Goal: Transaction & Acquisition: Book appointment/travel/reservation

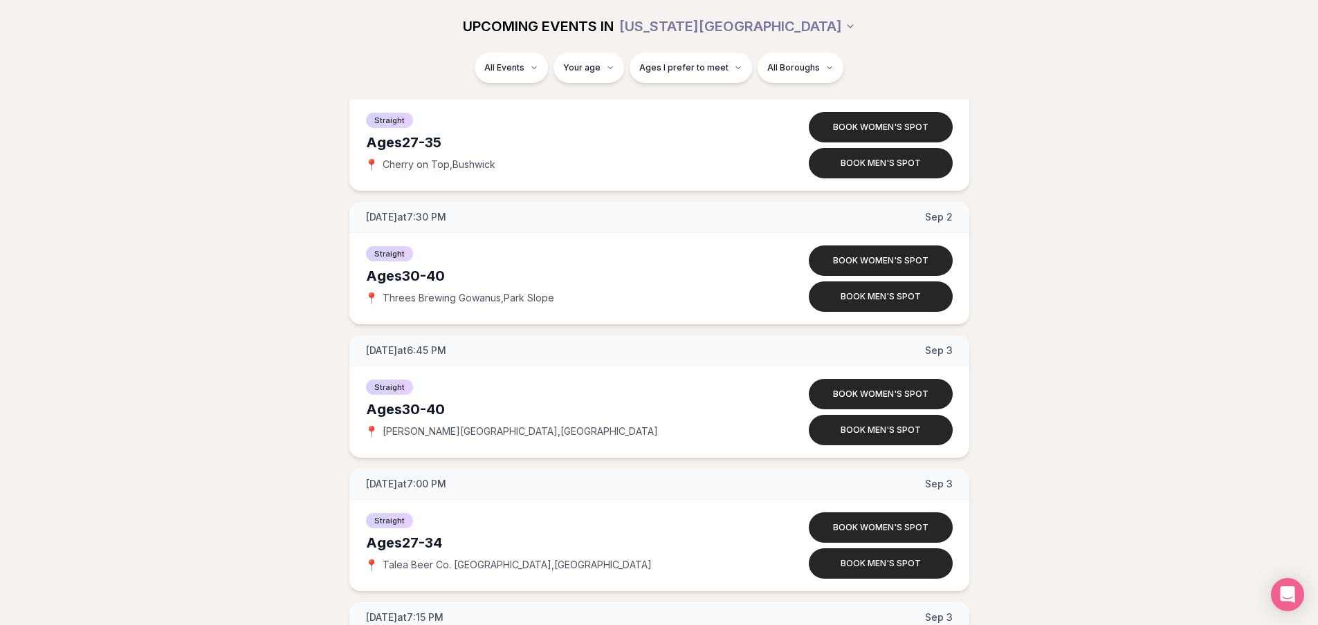
scroll to position [2698, 0]
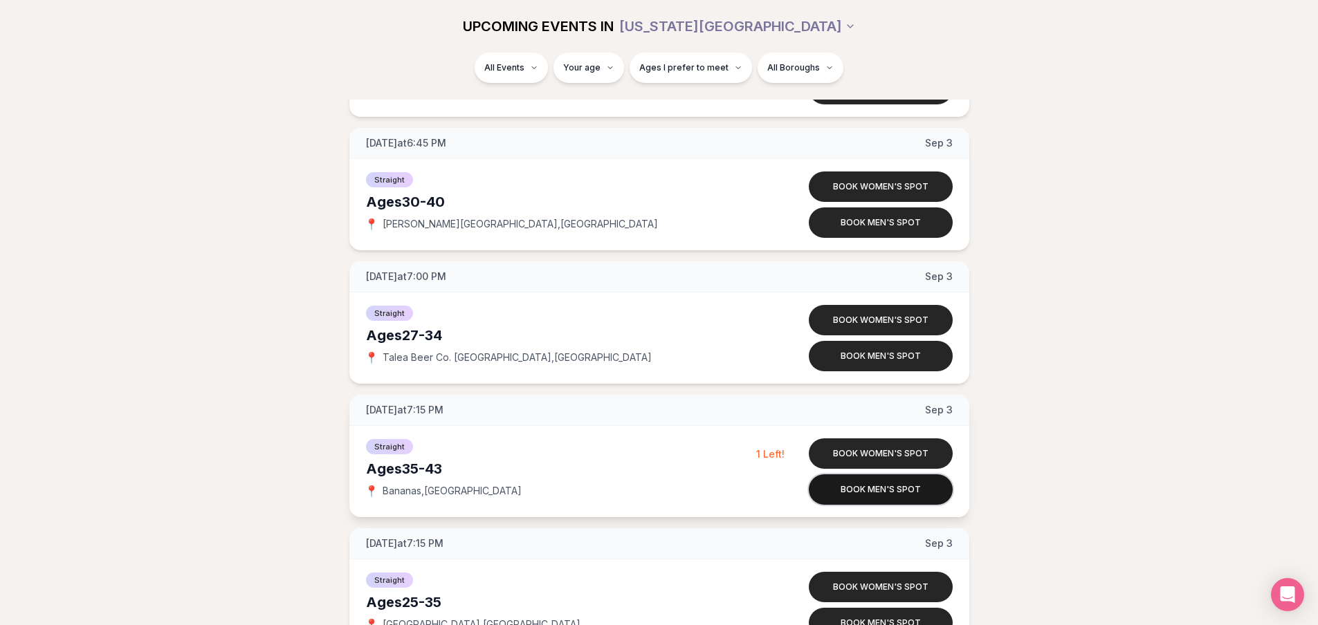
click at [899, 493] on button "Book men's spot" at bounding box center [881, 490] width 144 height 30
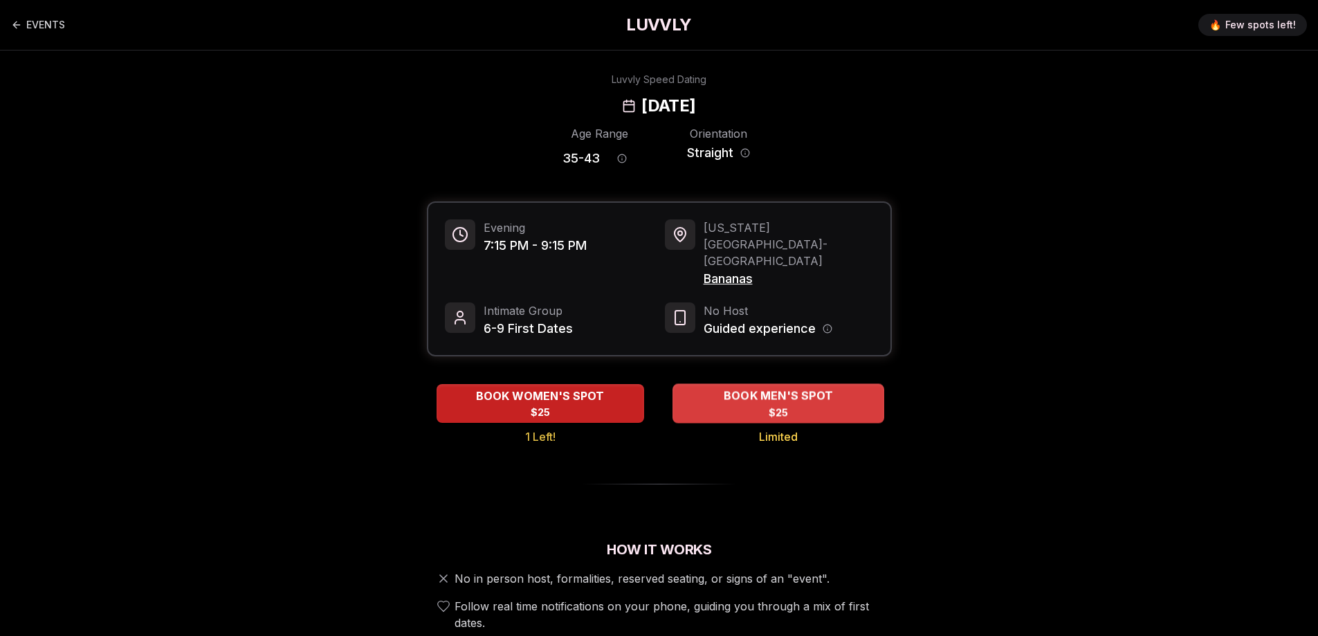
click at [800, 384] on div "BOOK MEN'S SPOT $25" at bounding box center [778, 403] width 212 height 38
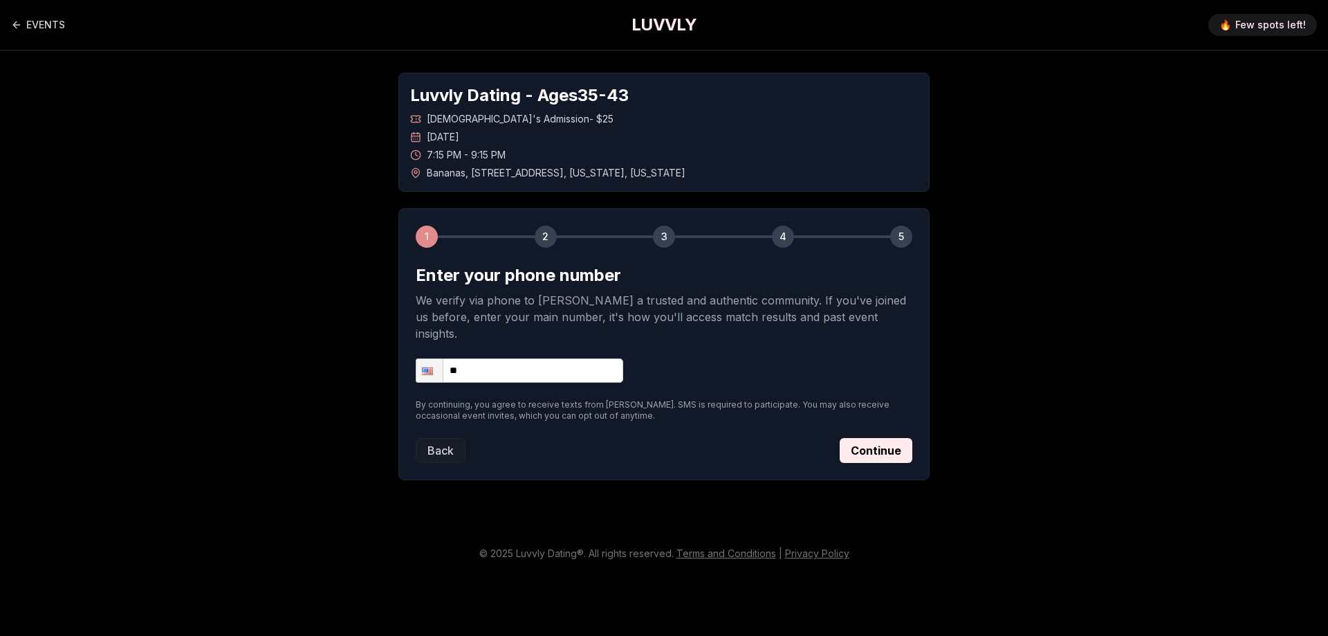
click at [547, 358] on input "**" at bounding box center [520, 370] width 208 height 24
type input "**********"
click at [865, 439] on button "Continue" at bounding box center [876, 450] width 73 height 25
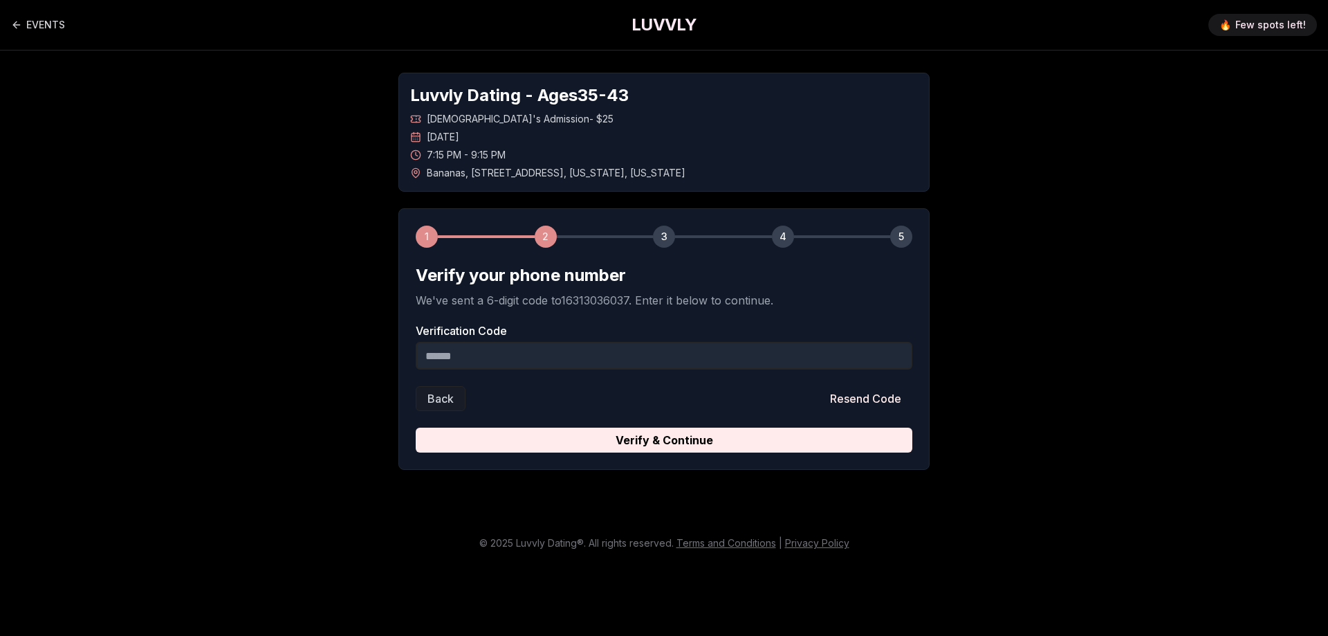
click at [549, 358] on input "Verification Code" at bounding box center [664, 356] width 497 height 28
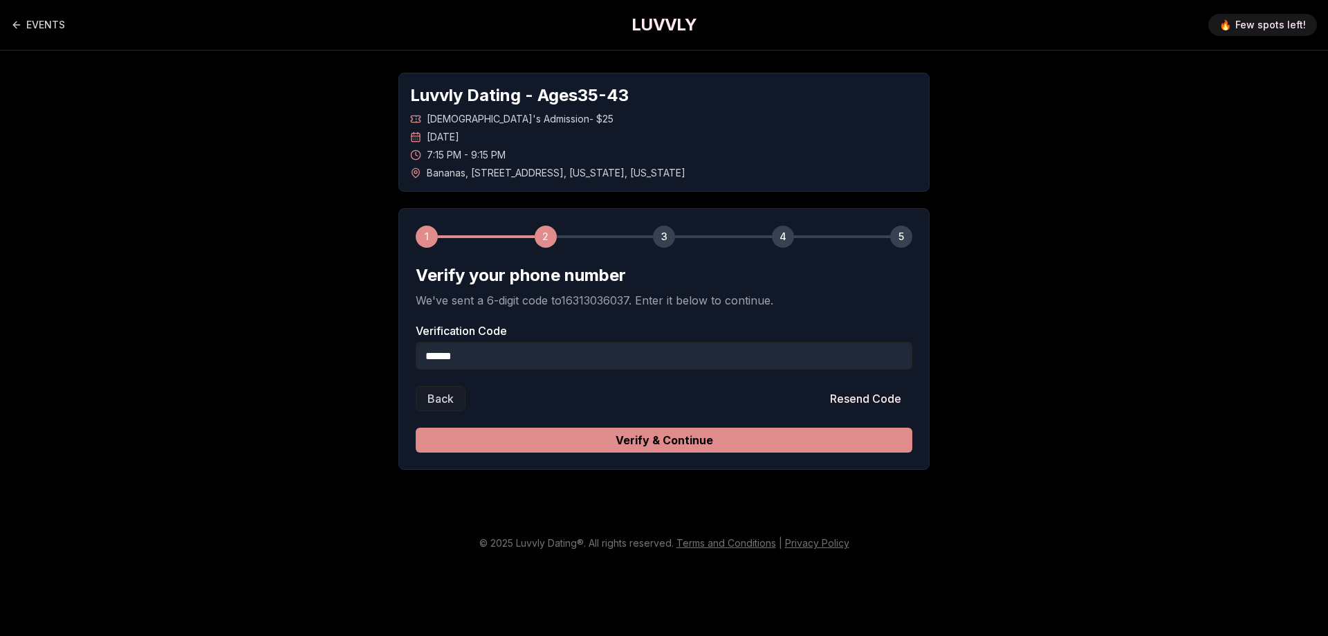
type input "******"
click at [695, 439] on button "Verify & Continue" at bounding box center [664, 440] width 497 height 25
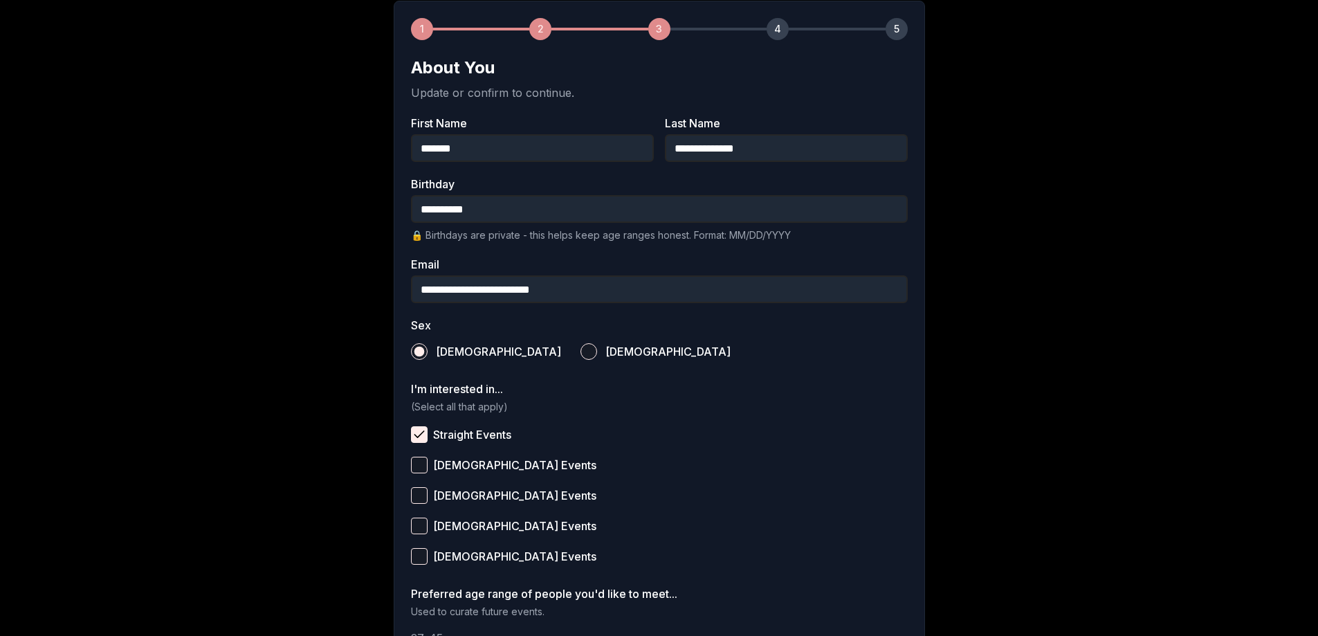
scroll to position [407, 0]
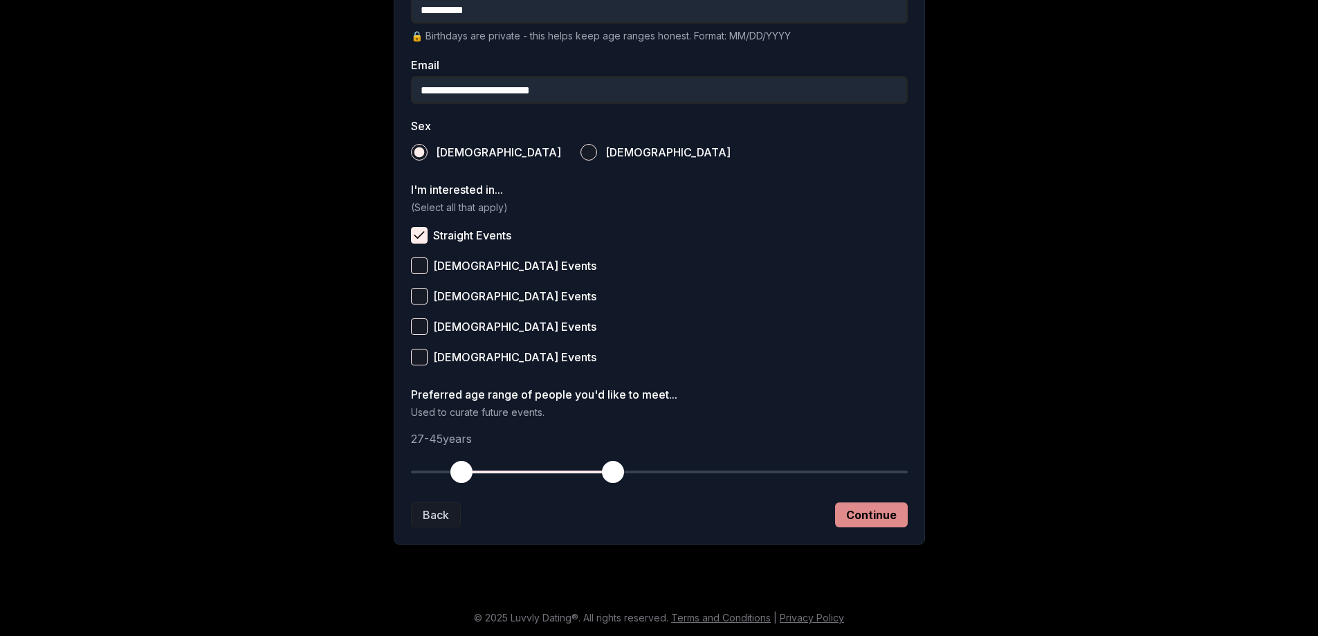
click at [861, 522] on button "Continue" at bounding box center [871, 514] width 73 height 25
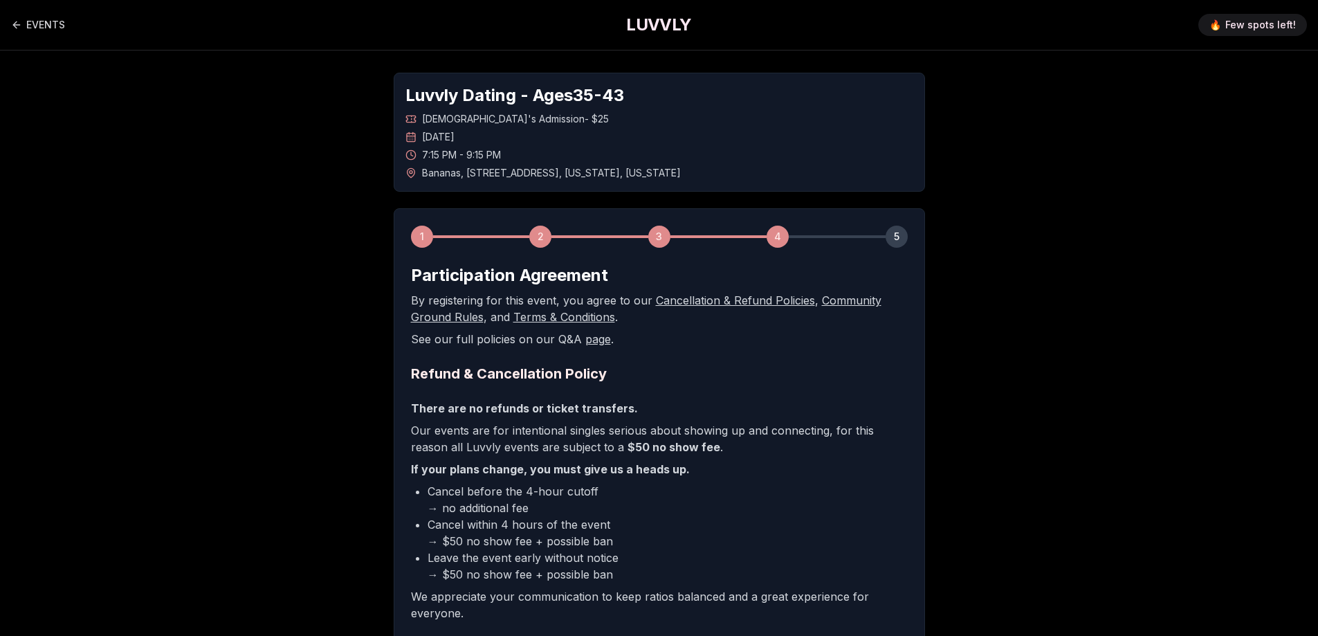
scroll to position [183, 0]
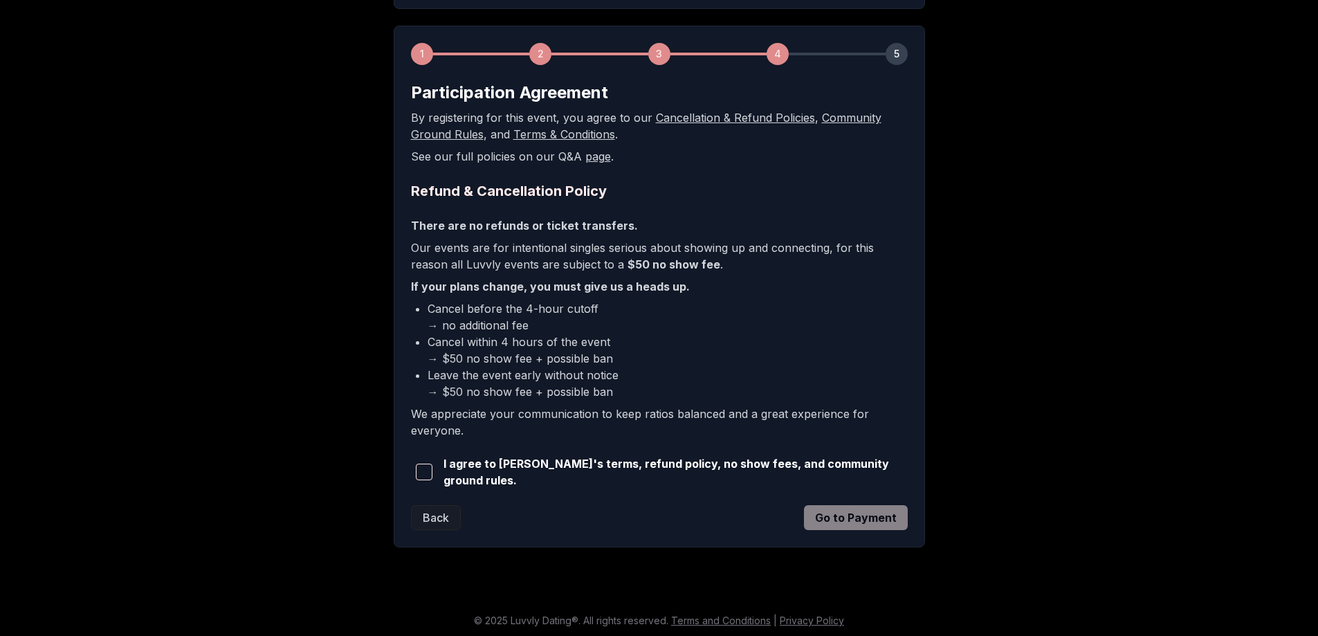
click at [425, 466] on span "button" at bounding box center [424, 472] width 17 height 17
click at [842, 513] on button "Go to Payment" at bounding box center [856, 517] width 104 height 25
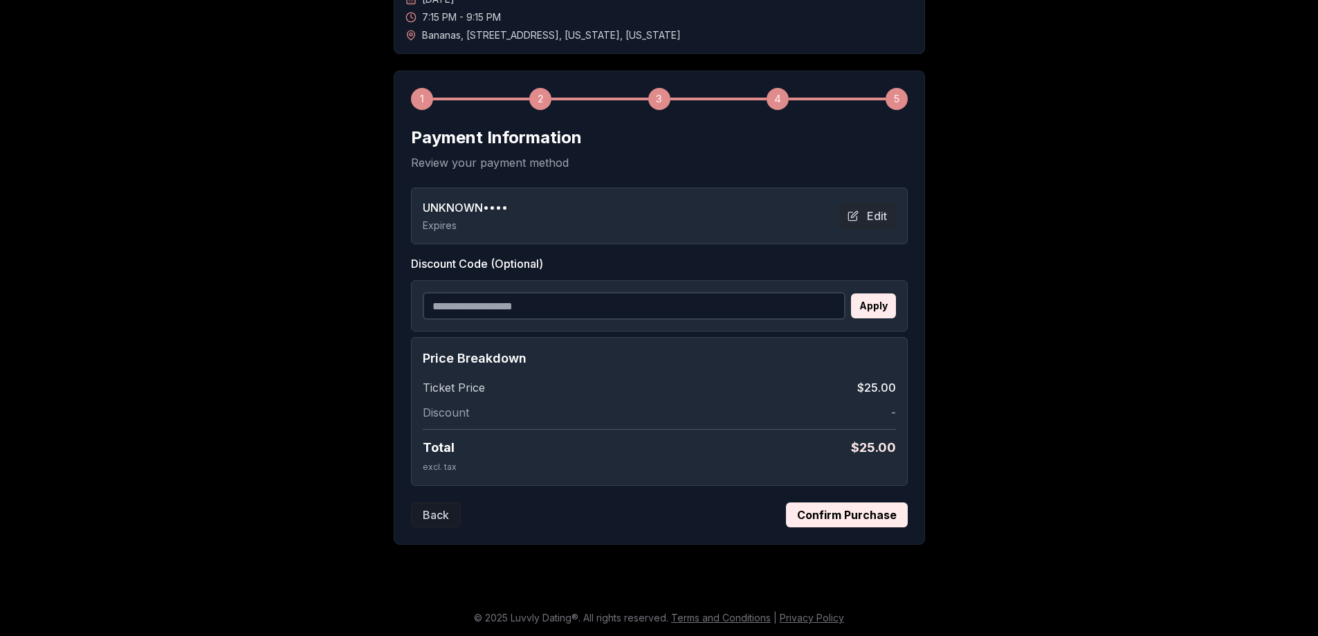
scroll to position [0, 0]
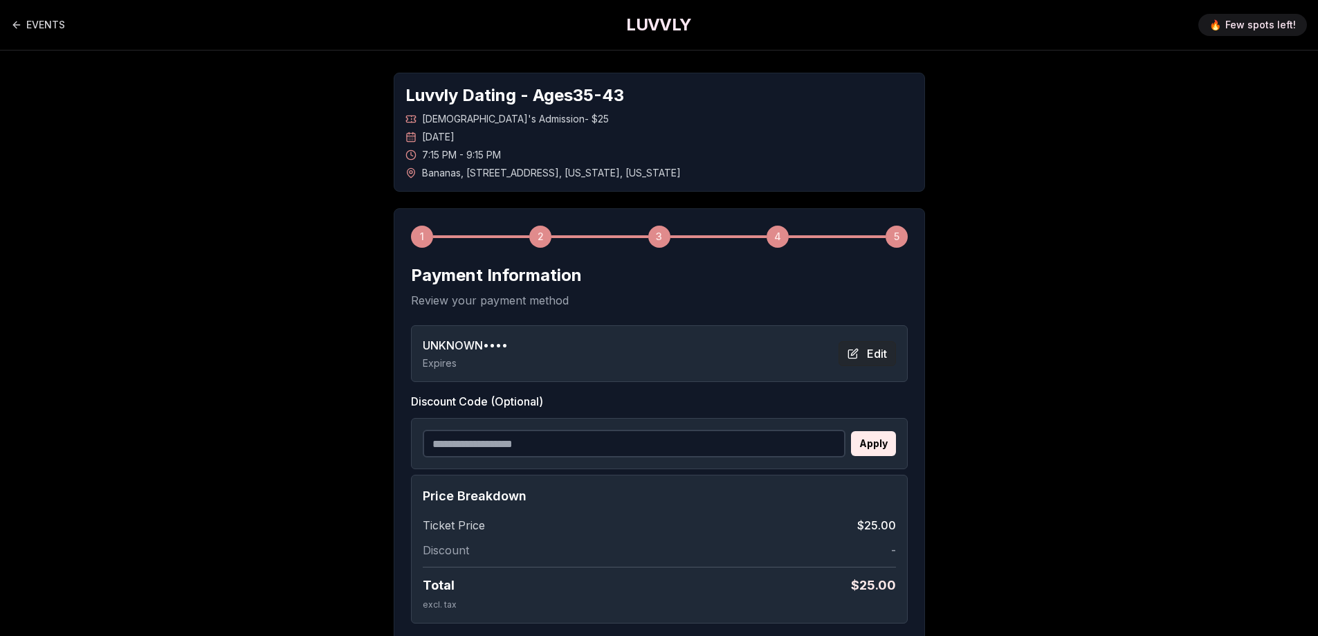
click at [853, 352] on button "Edit" at bounding box center [867, 353] width 57 height 25
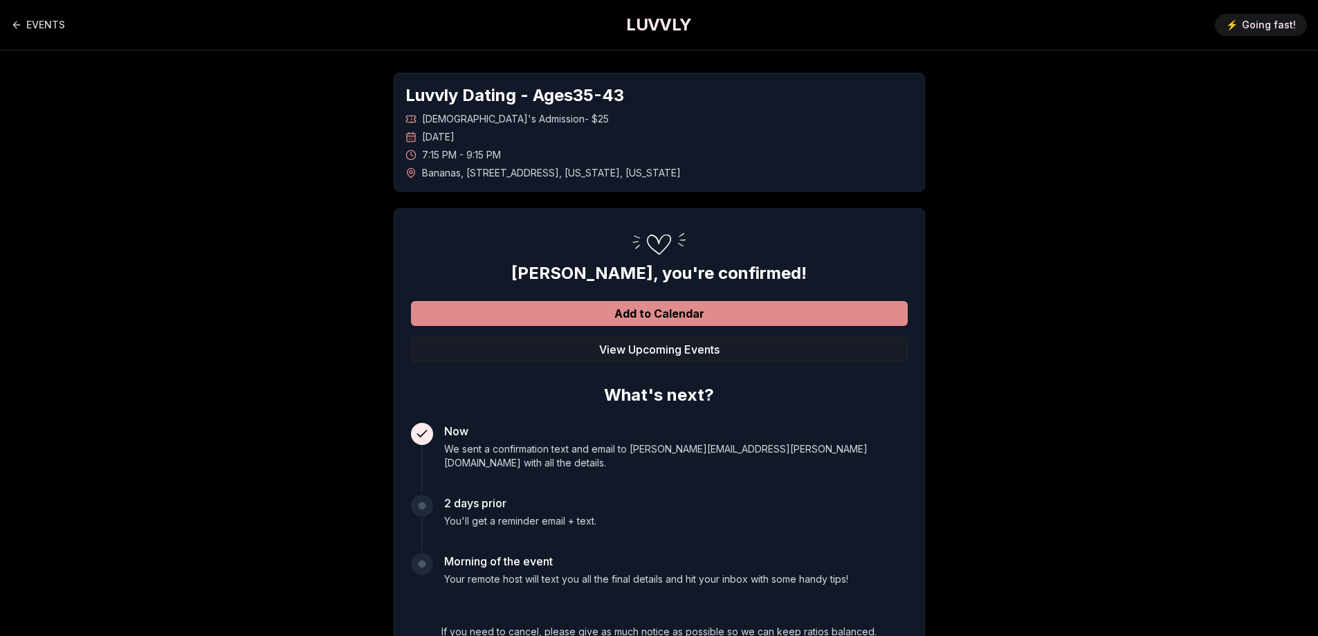
click at [658, 314] on button "Add to Calendar" at bounding box center [659, 313] width 497 height 25
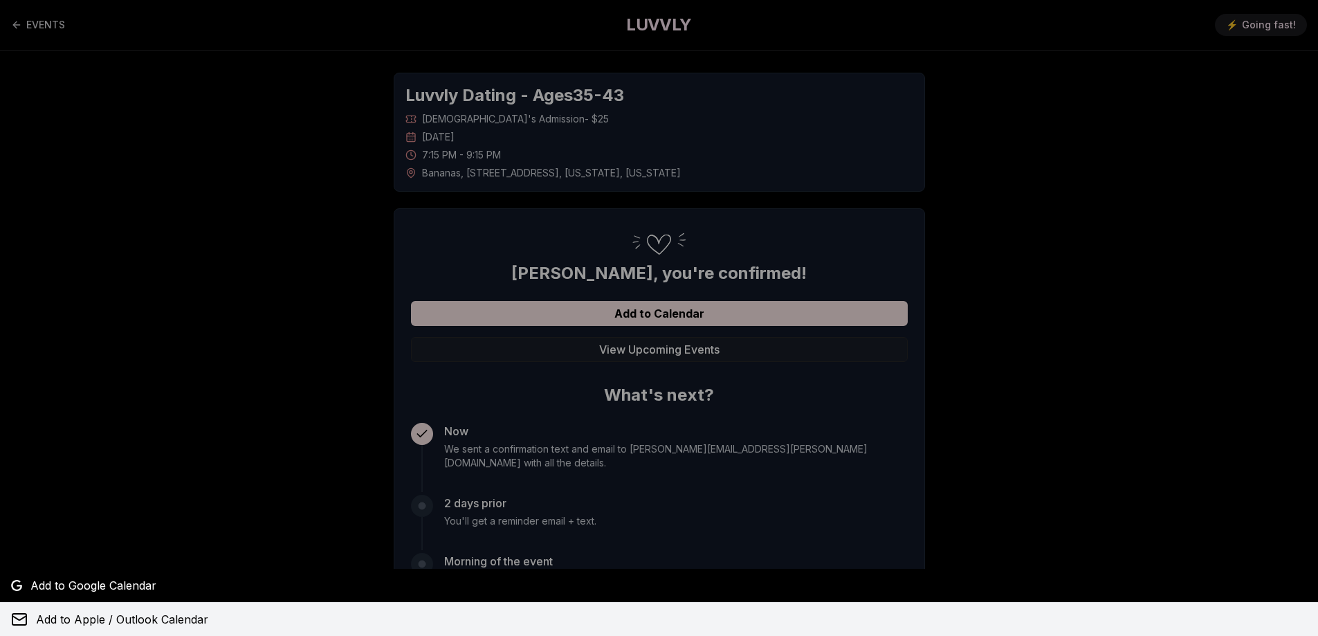
click at [188, 618] on span "Add to Apple / Outlook Calendar" at bounding box center [122, 619] width 172 height 17
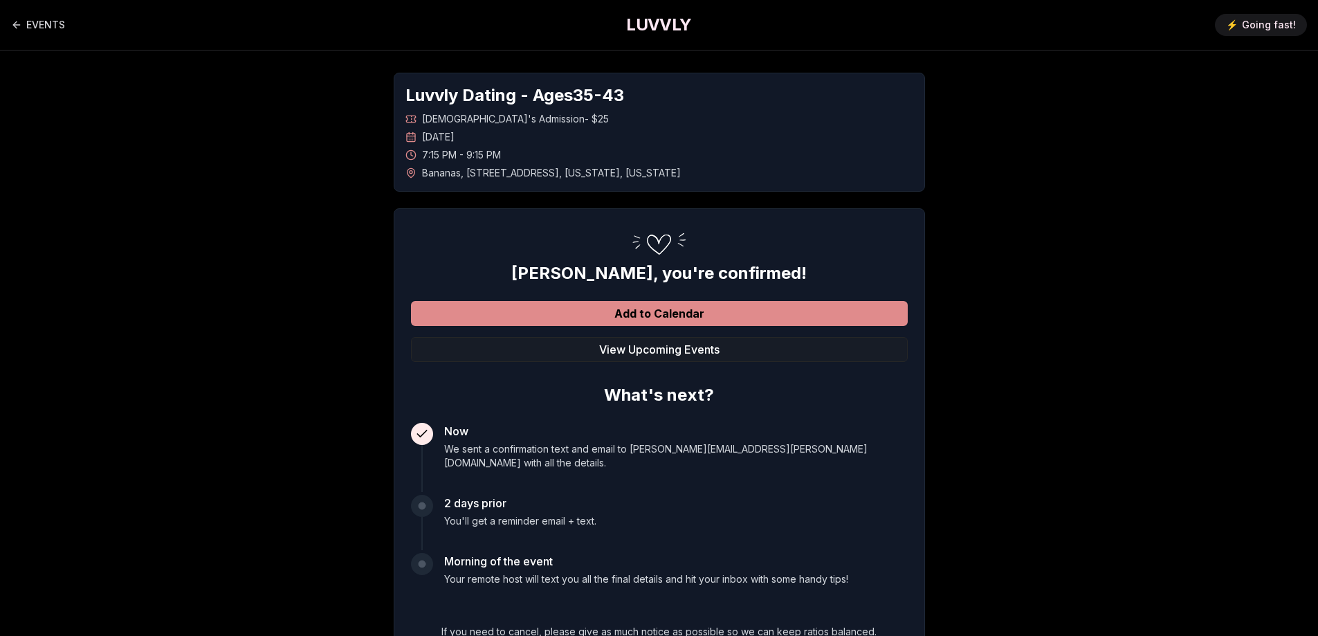
click at [664, 308] on button "Add to Calendar" at bounding box center [659, 313] width 497 height 25
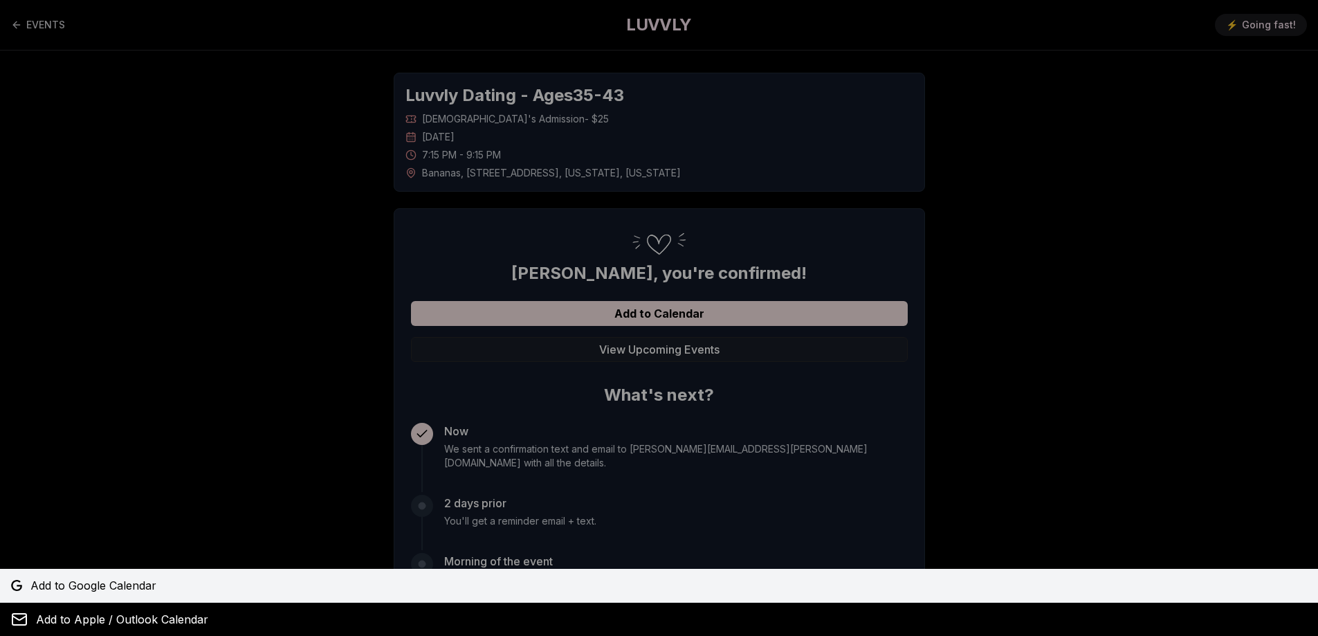
click at [125, 587] on span "Add to Google Calendar" at bounding box center [93, 585] width 126 height 17
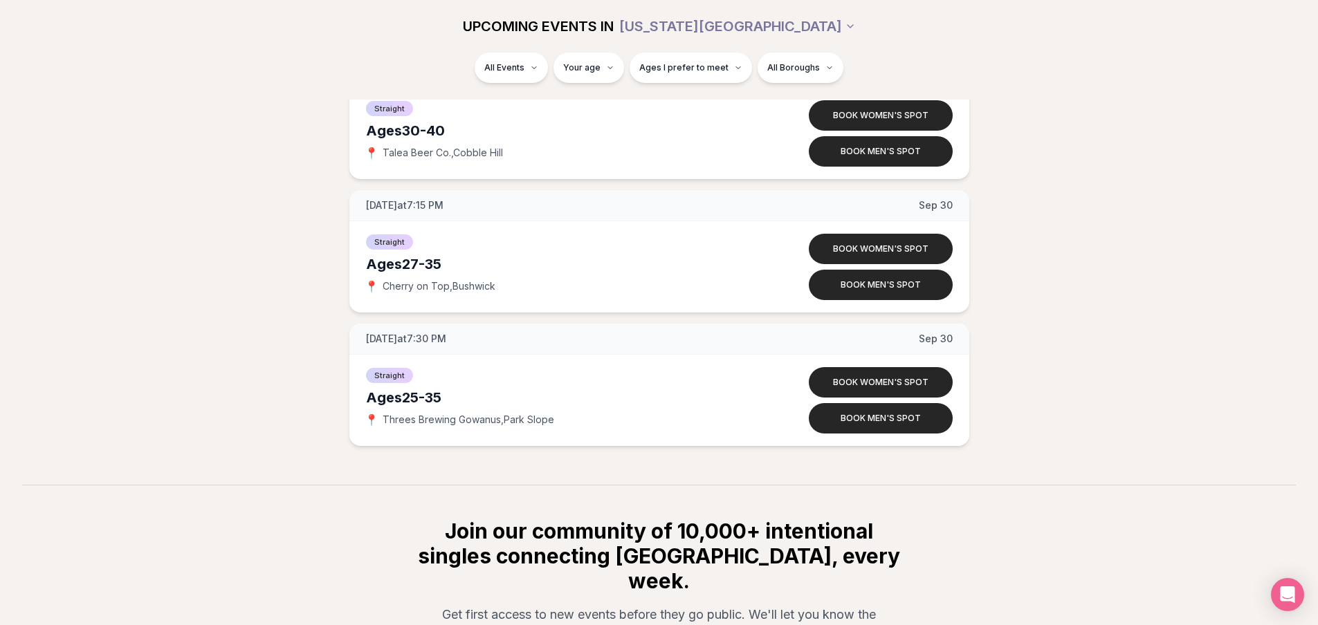
scroll to position [6822, 0]
